Goal: Information Seeking & Learning: Learn about a topic

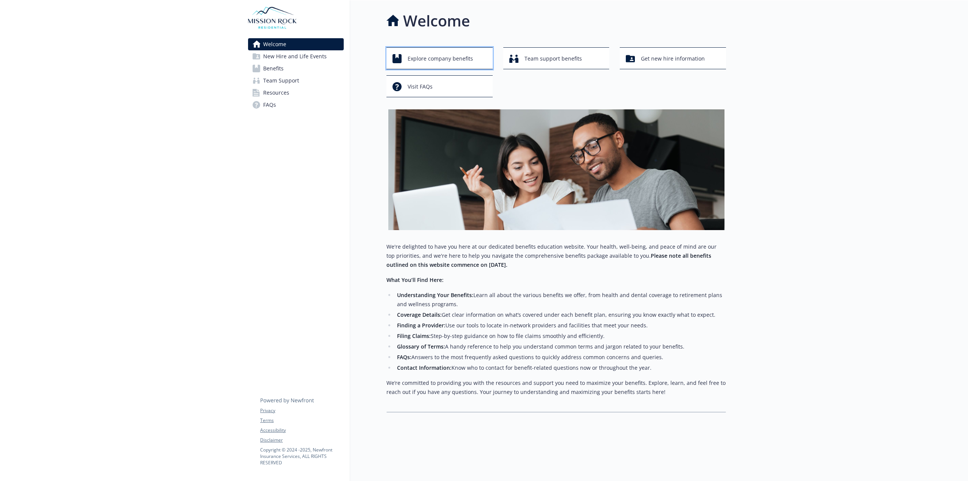
click at [455, 61] on span "Explore company benefits" at bounding box center [440, 58] width 65 height 14
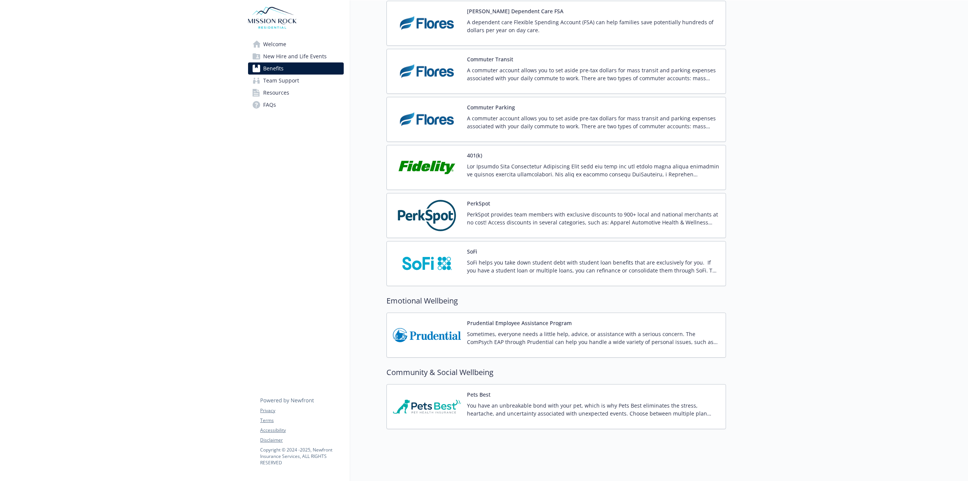
scroll to position [1288, 0]
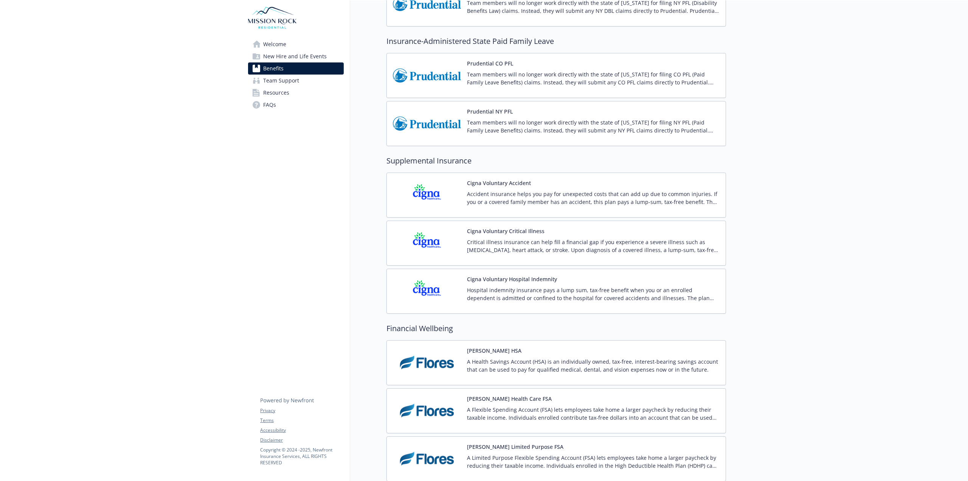
click at [756, 313] on div at bounding box center [847, 85] width 242 height 1763
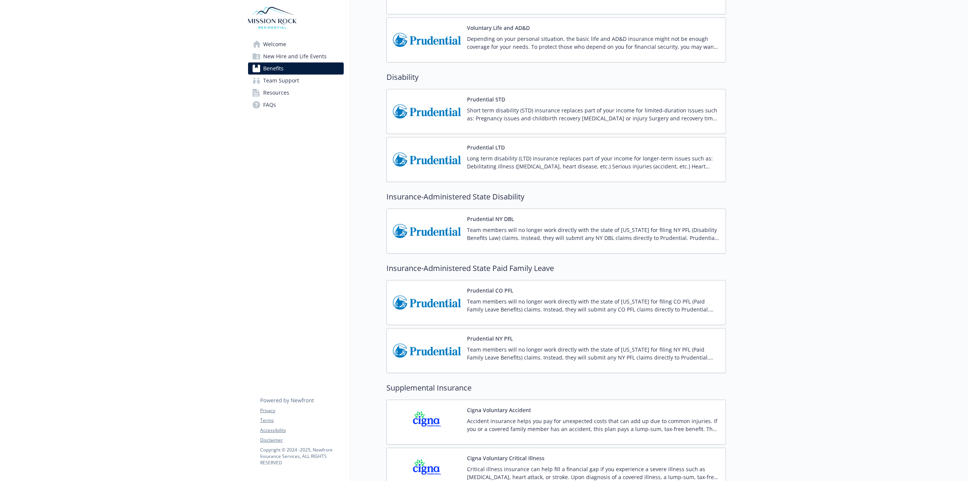
click at [755, 313] on div at bounding box center [847, 312] width 242 height 1763
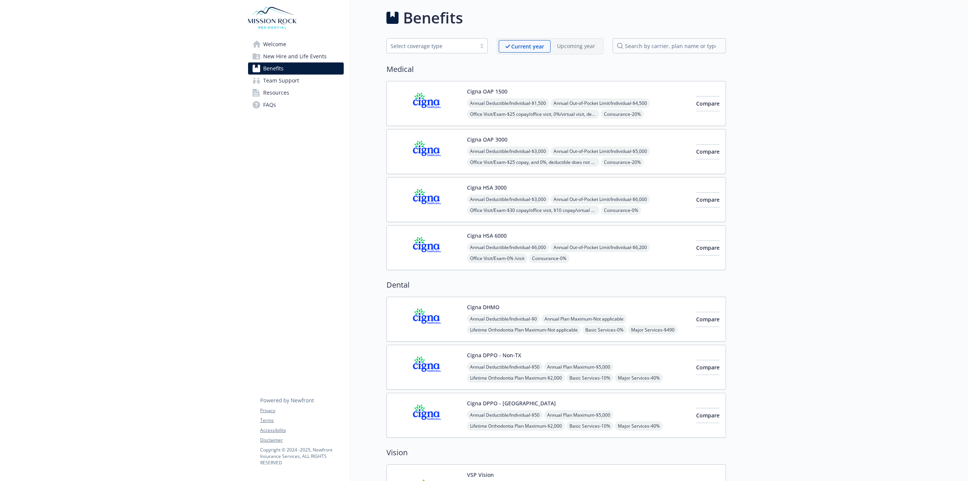
scroll to position [0, 0]
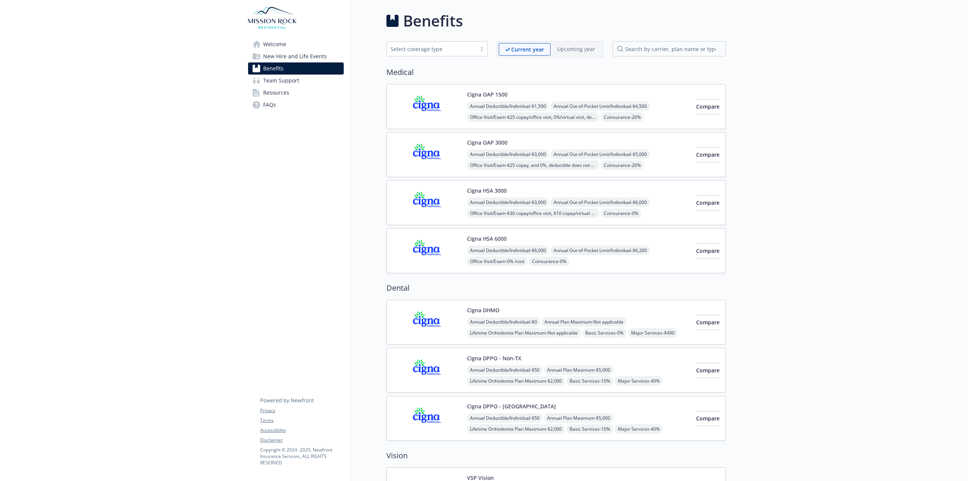
click at [280, 92] on span "Resources" at bounding box center [276, 93] width 26 height 12
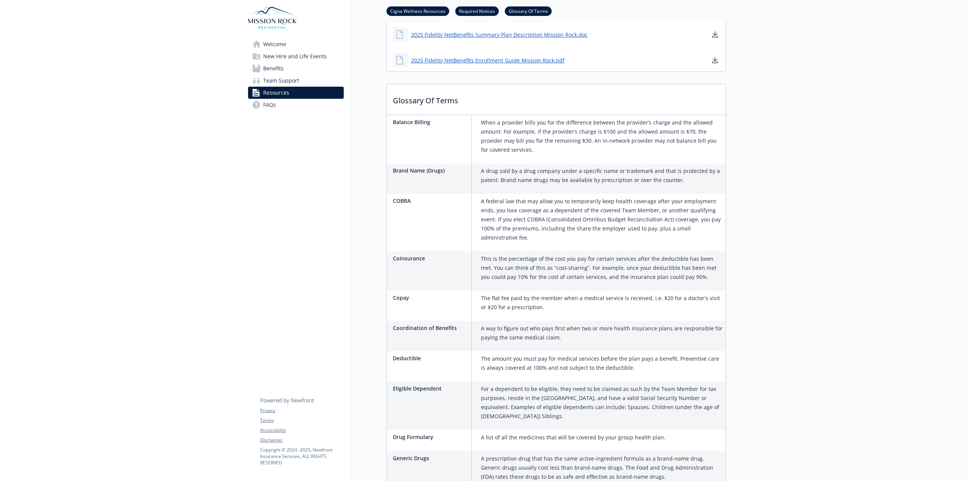
scroll to position [757, 0]
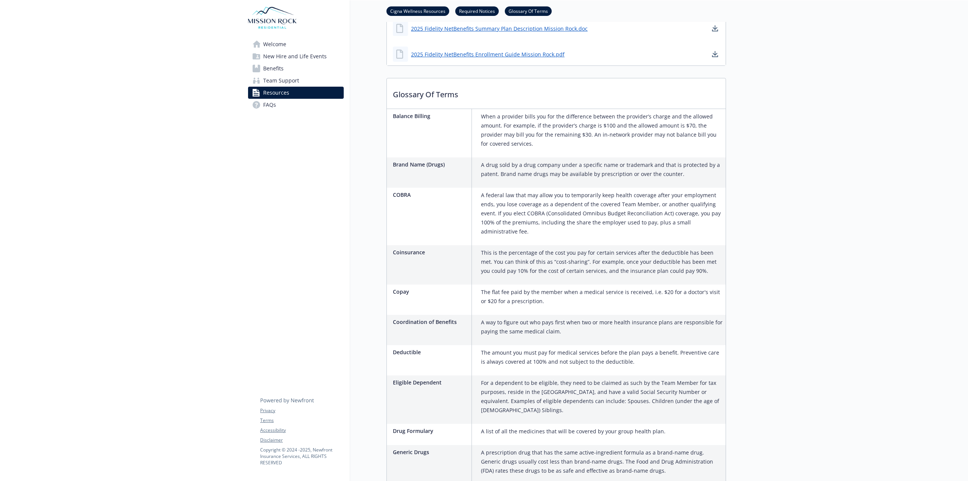
click at [835, 283] on div at bounding box center [847, 252] width 242 height 2016
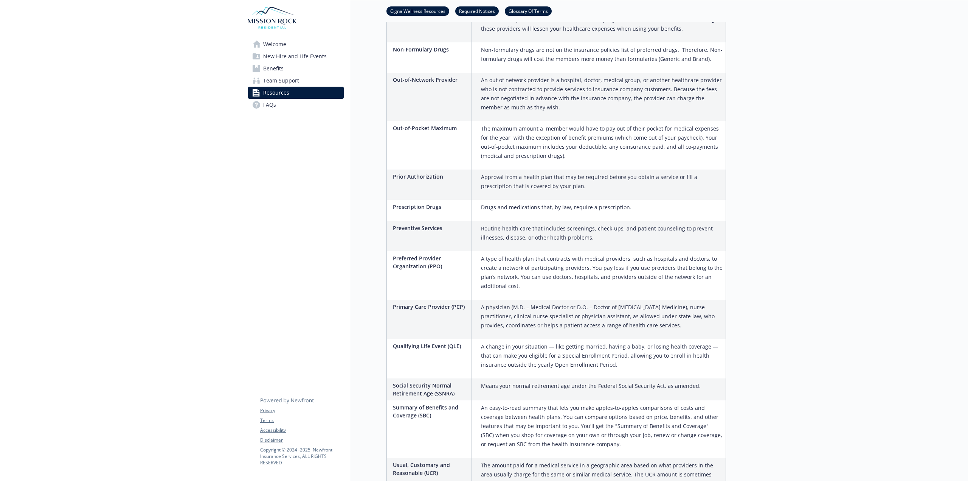
scroll to position [1475, 0]
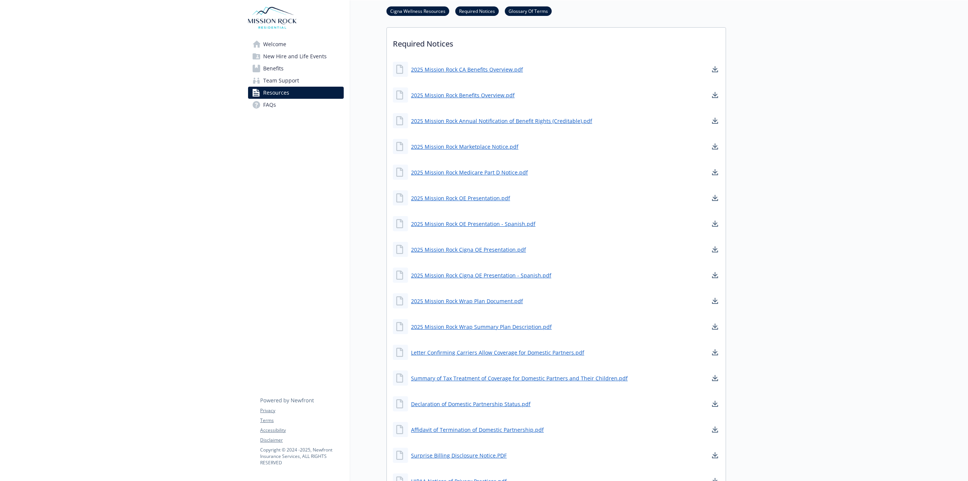
scroll to position [0, 0]
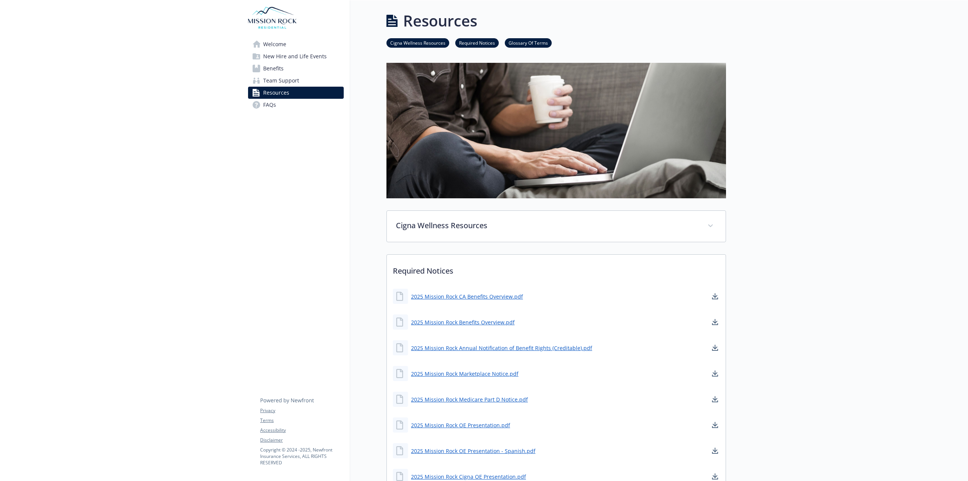
click at [269, 69] on span "Benefits" at bounding box center [273, 68] width 20 height 12
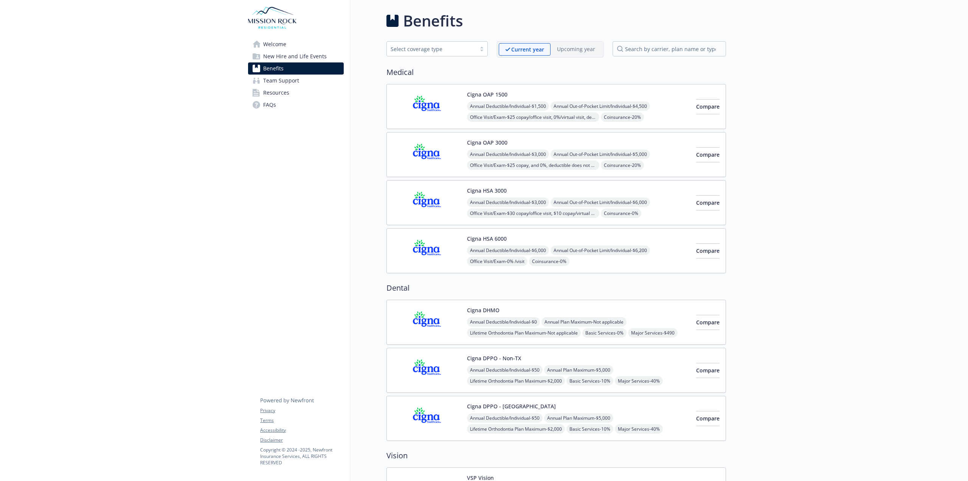
click at [557, 73] on h2 "Medical" at bounding box center [557, 72] width 340 height 11
click at [456, 52] on div "Select coverage type" at bounding box center [432, 49] width 82 height 8
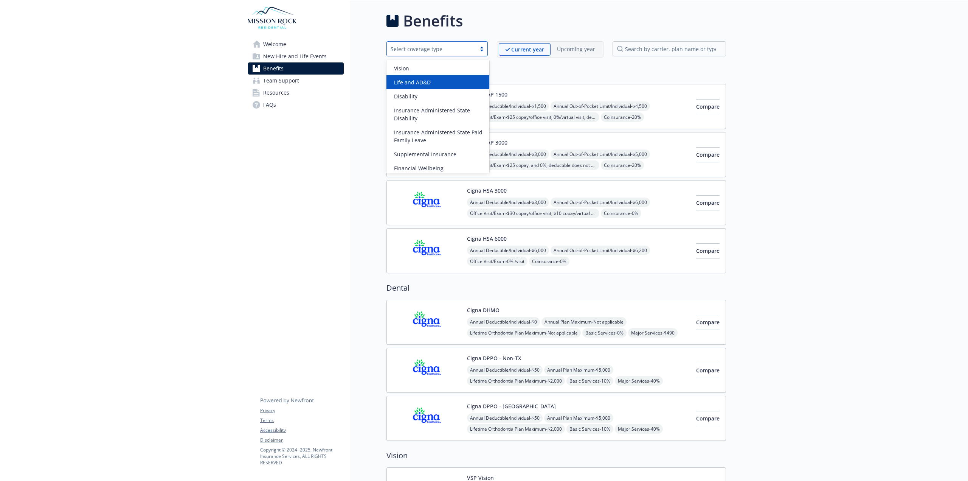
scroll to position [59, 0]
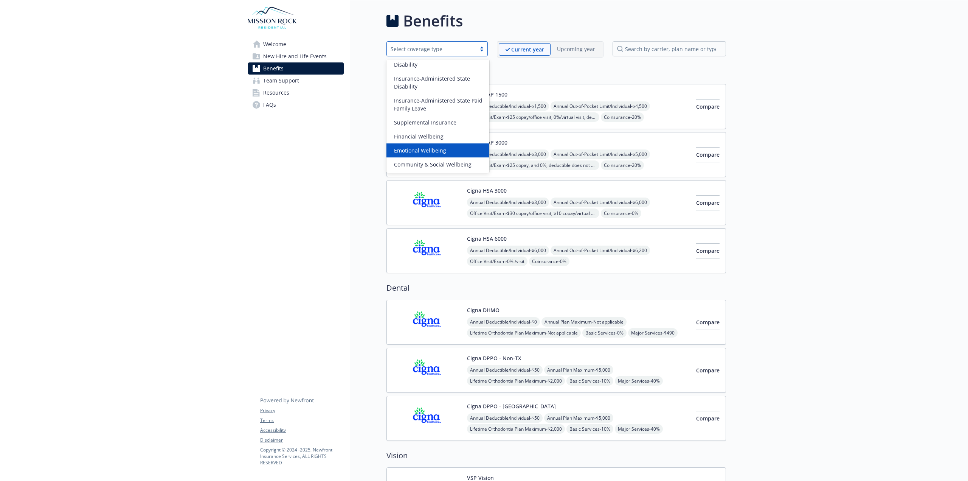
click at [436, 151] on span "Emotional Wellbeing" at bounding box center [420, 150] width 52 height 8
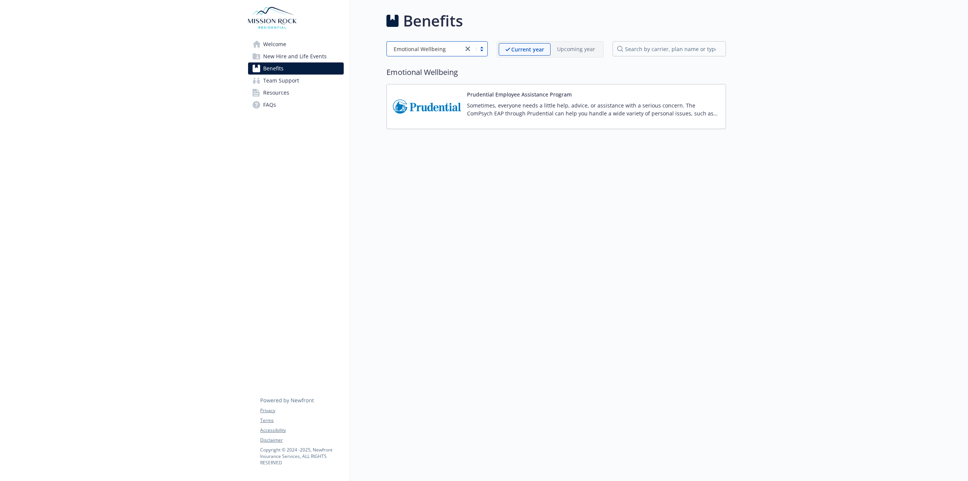
click at [516, 112] on p "Sometimes, everyone needs a little help, advice, or assistance with a serious c…" at bounding box center [593, 109] width 253 height 16
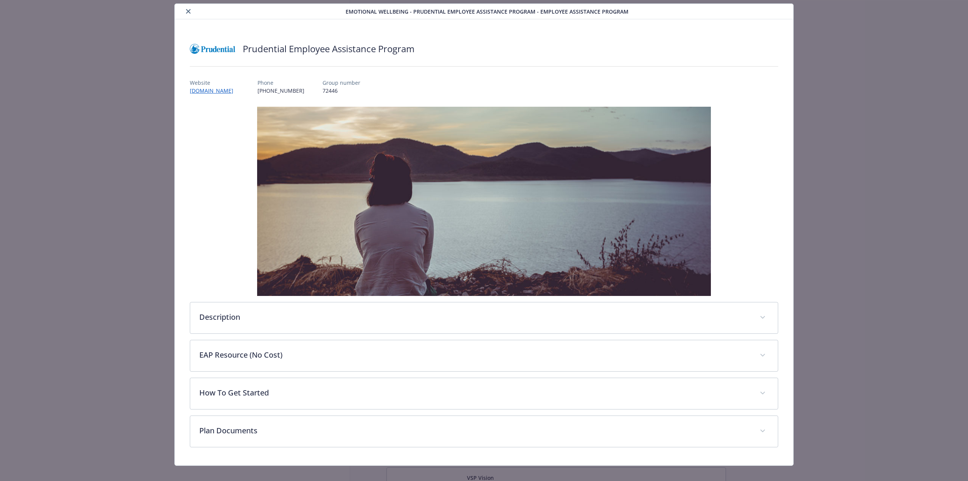
scroll to position [30, 0]
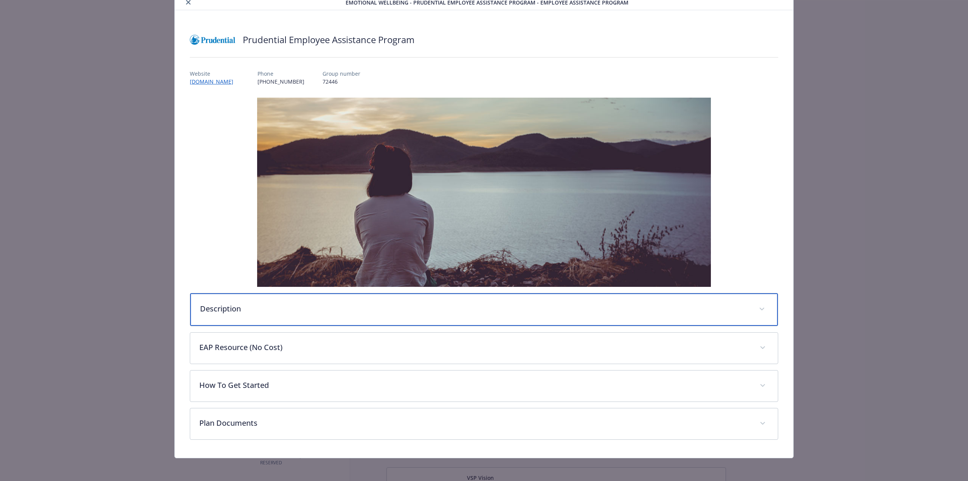
click at [756, 310] on span "details for plan Emotional Wellbeing - Prudential Employee Assistance Program -…" at bounding box center [762, 309] width 12 height 12
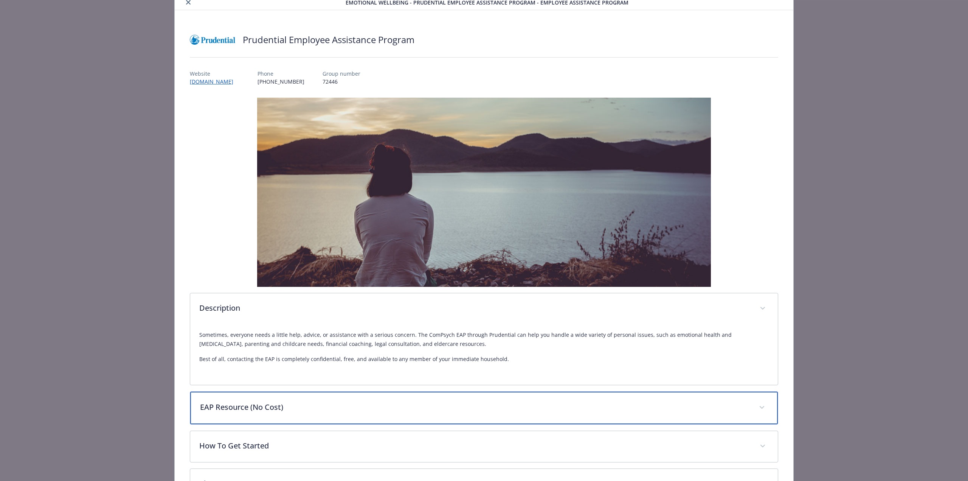
click at [752, 415] on div "EAP Resource (No Cost)" at bounding box center [484, 408] width 588 height 33
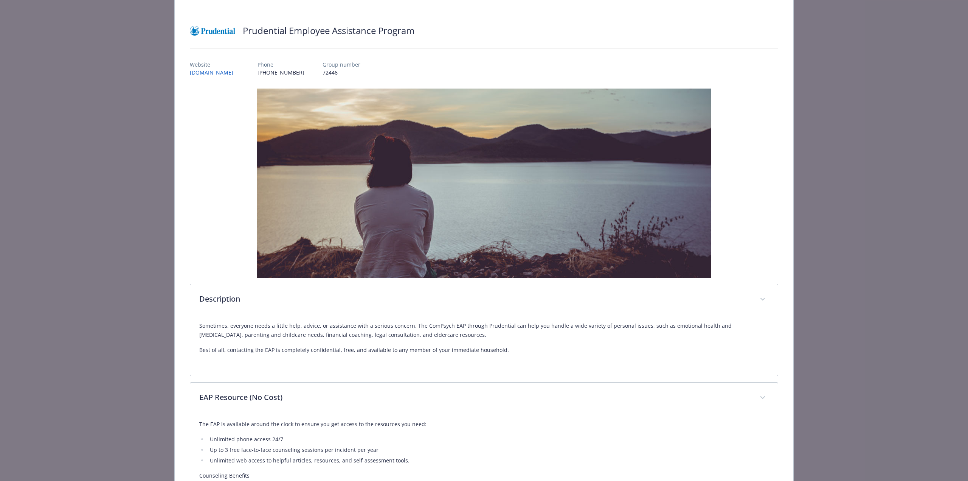
scroll to position [0, 0]
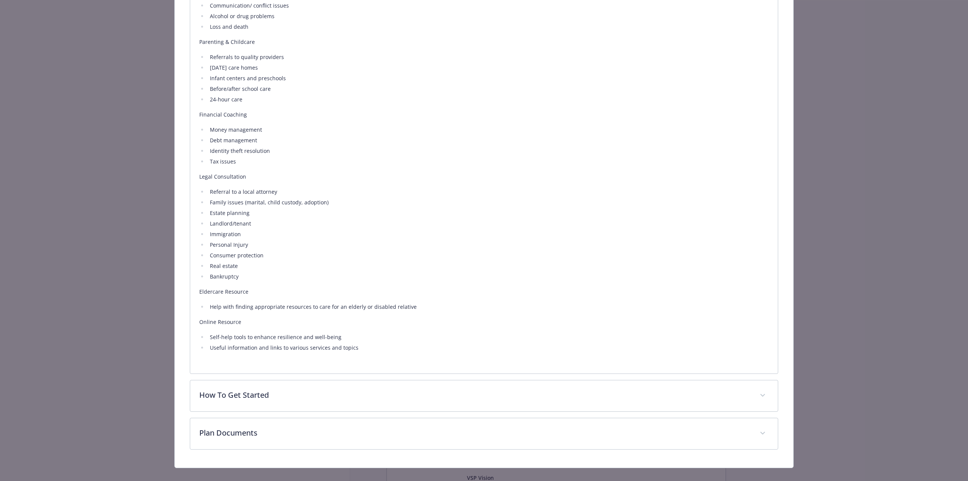
scroll to position [567, 0]
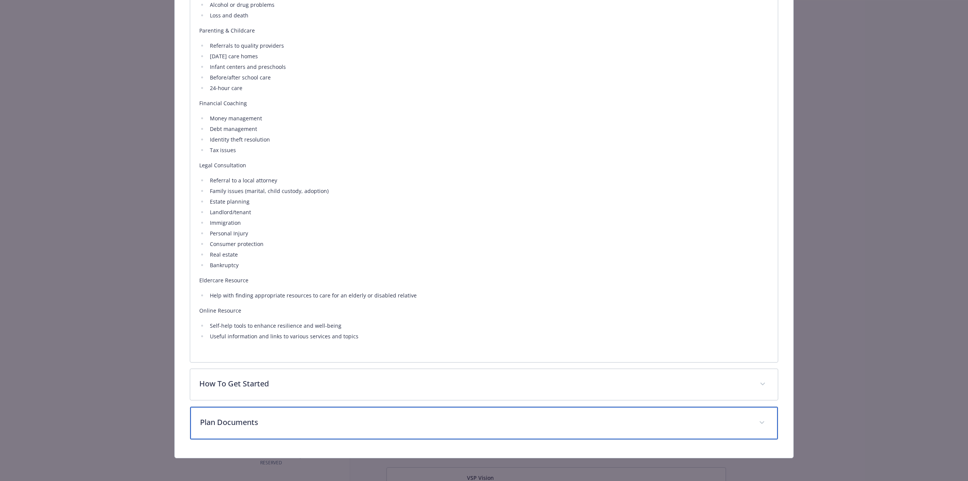
click at [762, 420] on span "details for plan Emotional Wellbeing - Prudential Employee Assistance Program -…" at bounding box center [762, 423] width 12 height 12
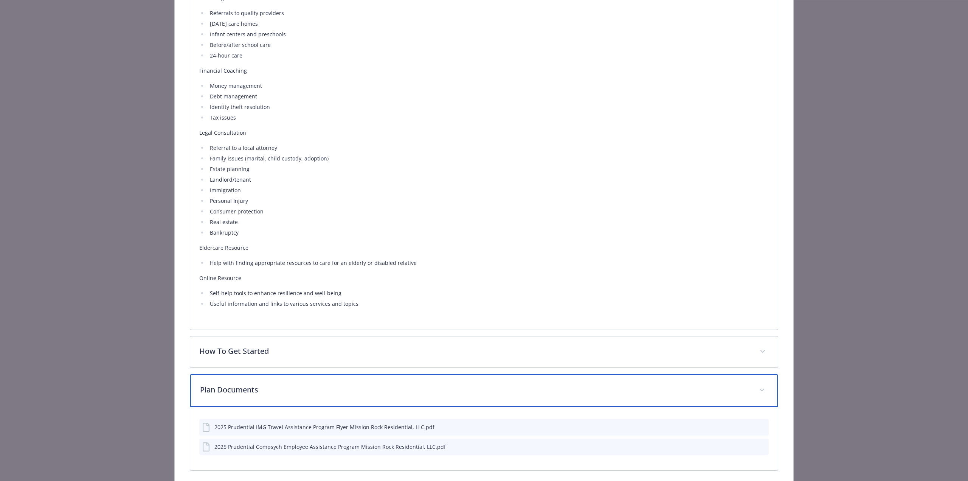
scroll to position [632, 0]
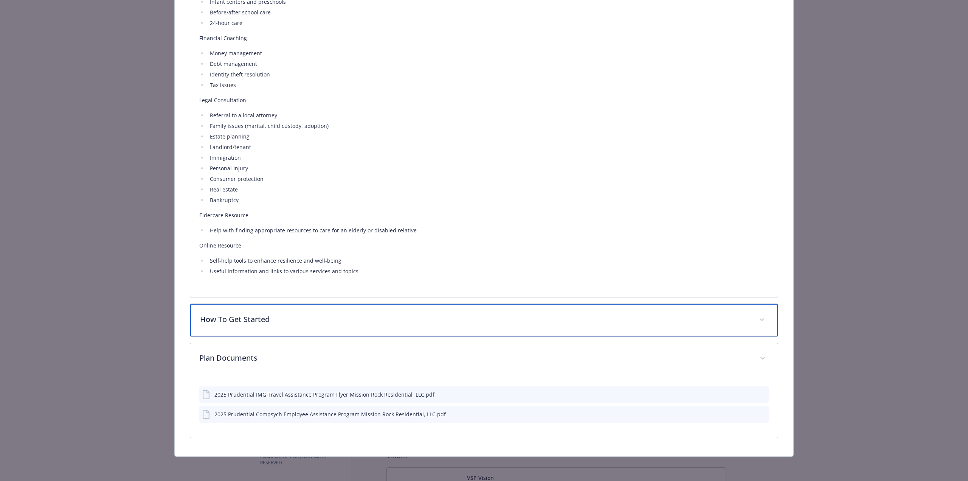
click at [759, 325] on div "How To Get Started" at bounding box center [484, 320] width 588 height 33
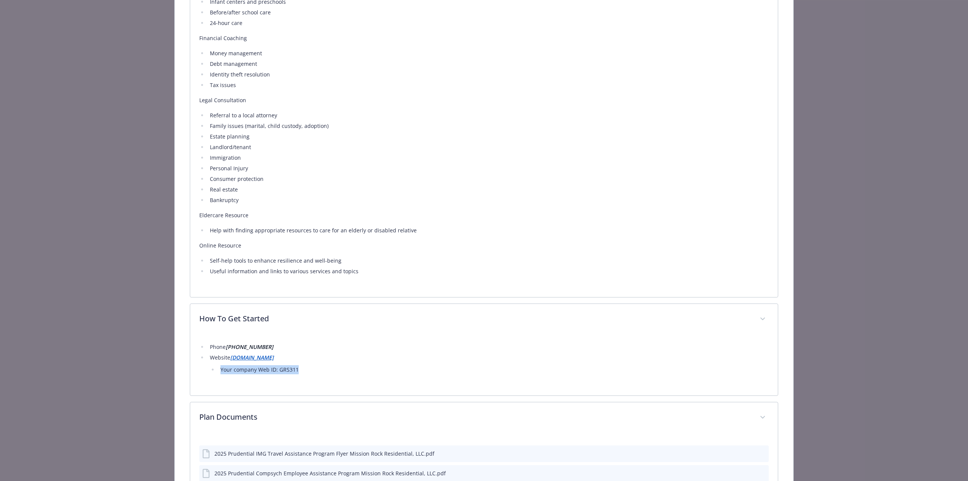
drag, startPoint x: 300, startPoint y: 372, endPoint x: 221, endPoint y: 373, distance: 79.8
click at [221, 373] on li "Your company Web ID: GRS311" at bounding box center [493, 369] width 551 height 9
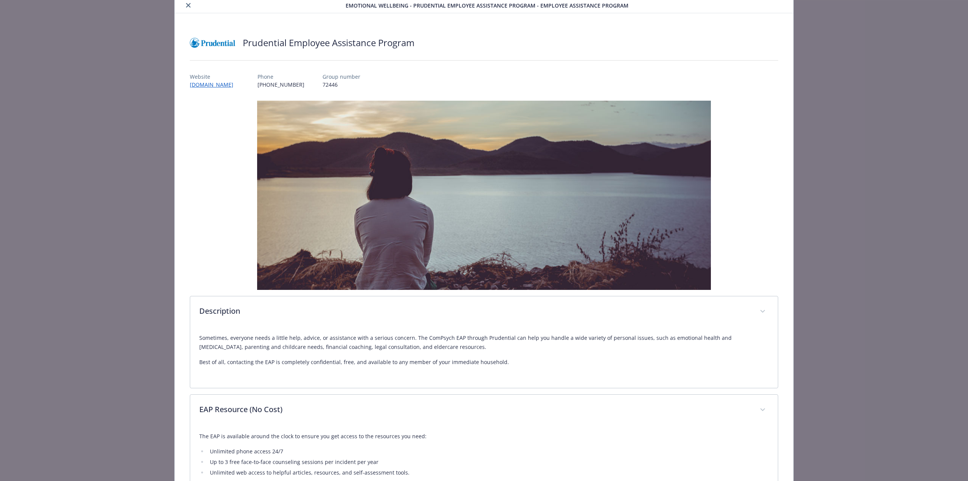
scroll to position [0, 0]
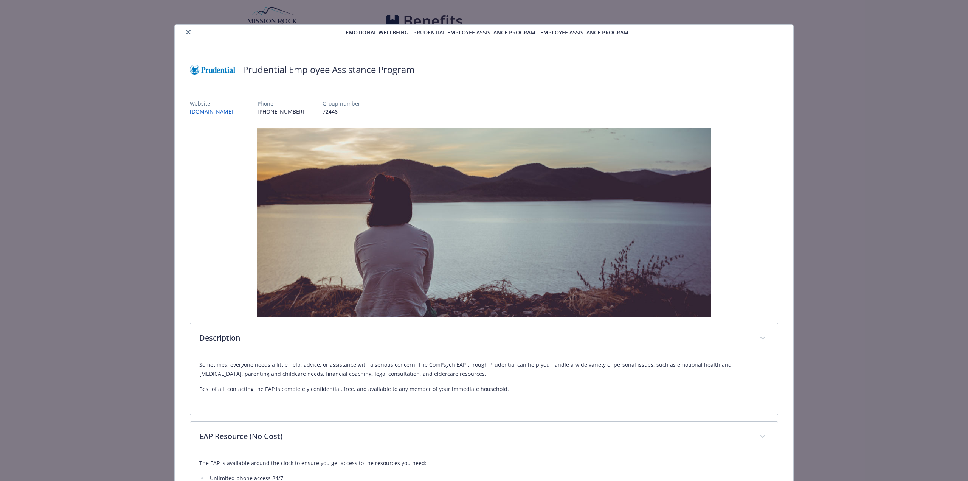
click at [188, 34] on icon "close" at bounding box center [188, 32] width 5 height 5
